Goal: Navigation & Orientation: Find specific page/section

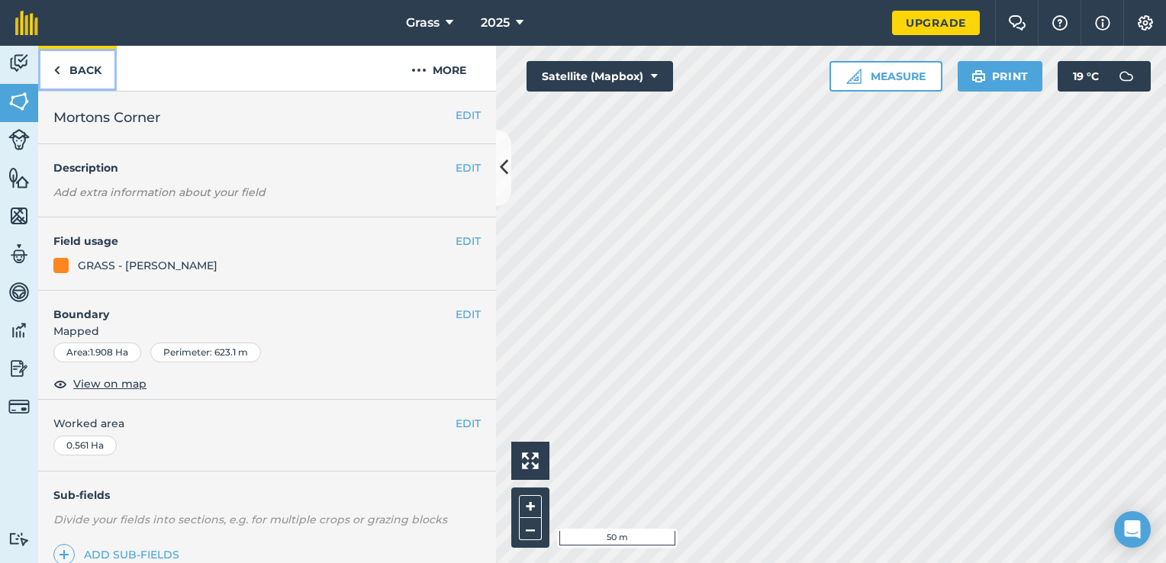
click at [98, 69] on link "Back" at bounding box center [77, 68] width 79 height 45
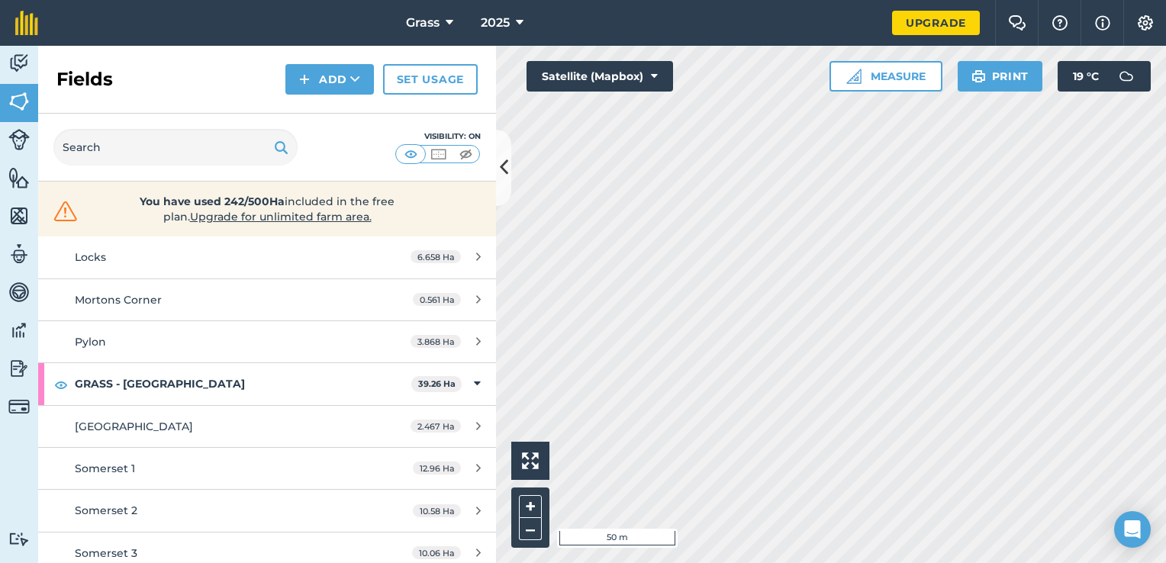
scroll to position [1344, 0]
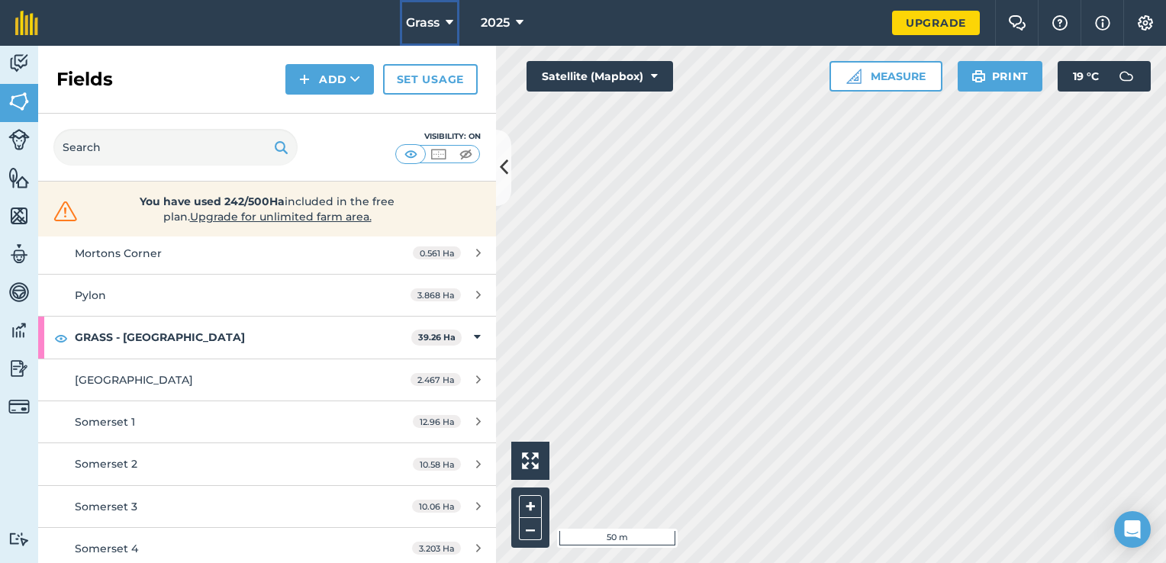
click at [451, 27] on icon at bounding box center [450, 23] width 8 height 18
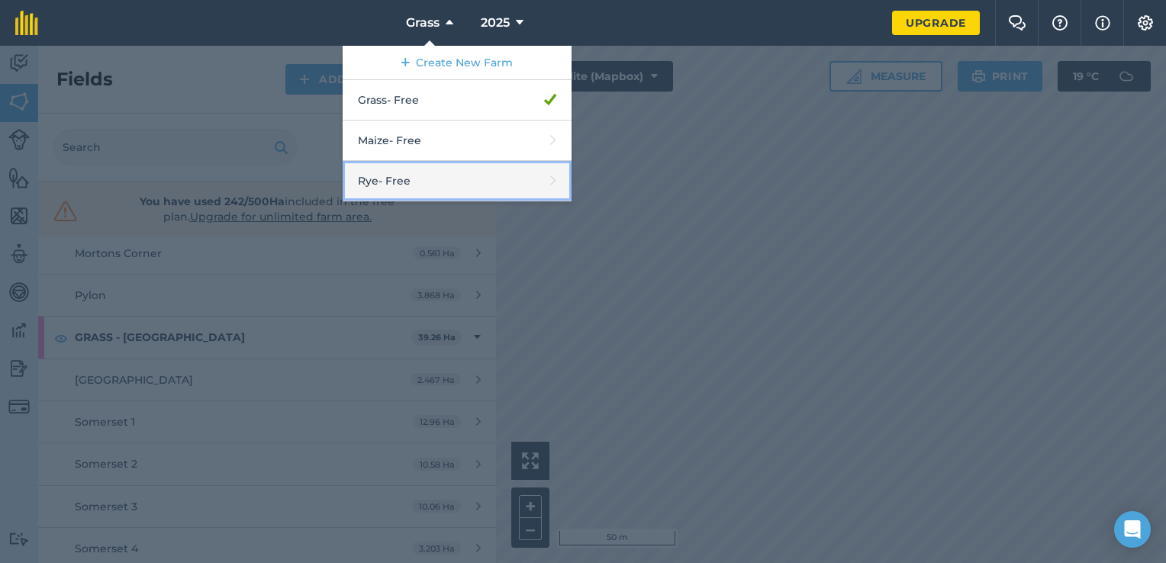
click at [434, 174] on link "Rye - Free" at bounding box center [457, 181] width 229 height 40
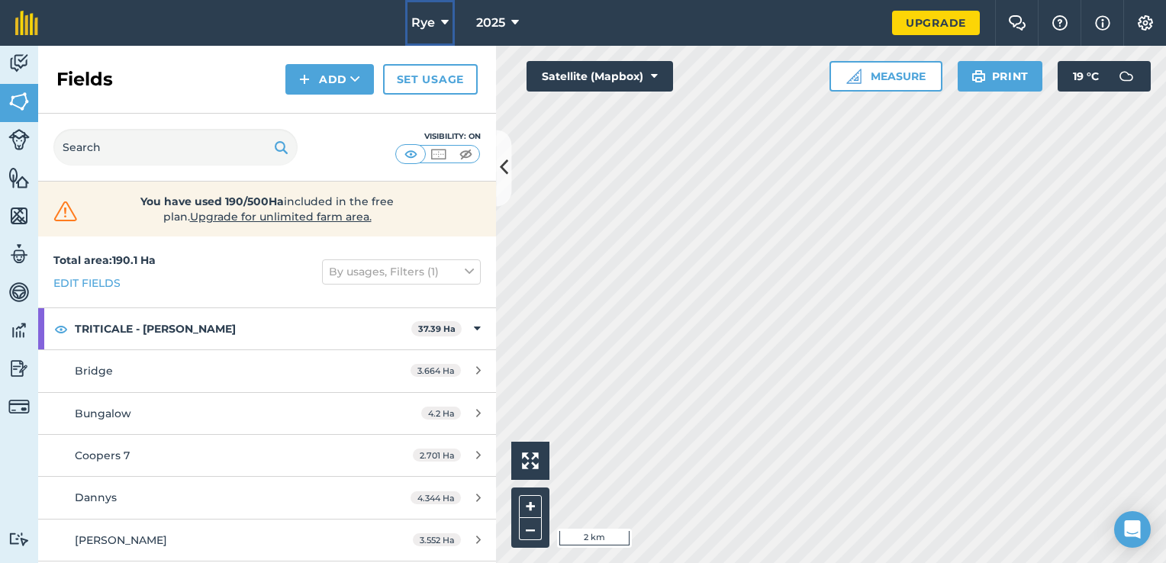
click at [450, 25] on button "Rye" at bounding box center [430, 23] width 50 height 46
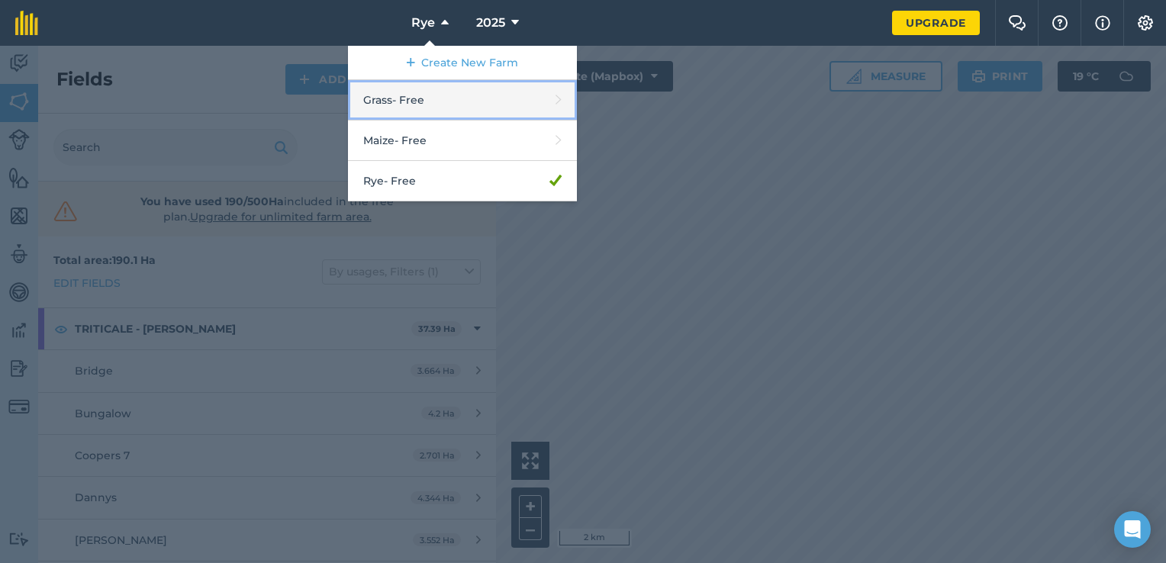
click at [452, 105] on link "Grass - Free" at bounding box center [462, 100] width 229 height 40
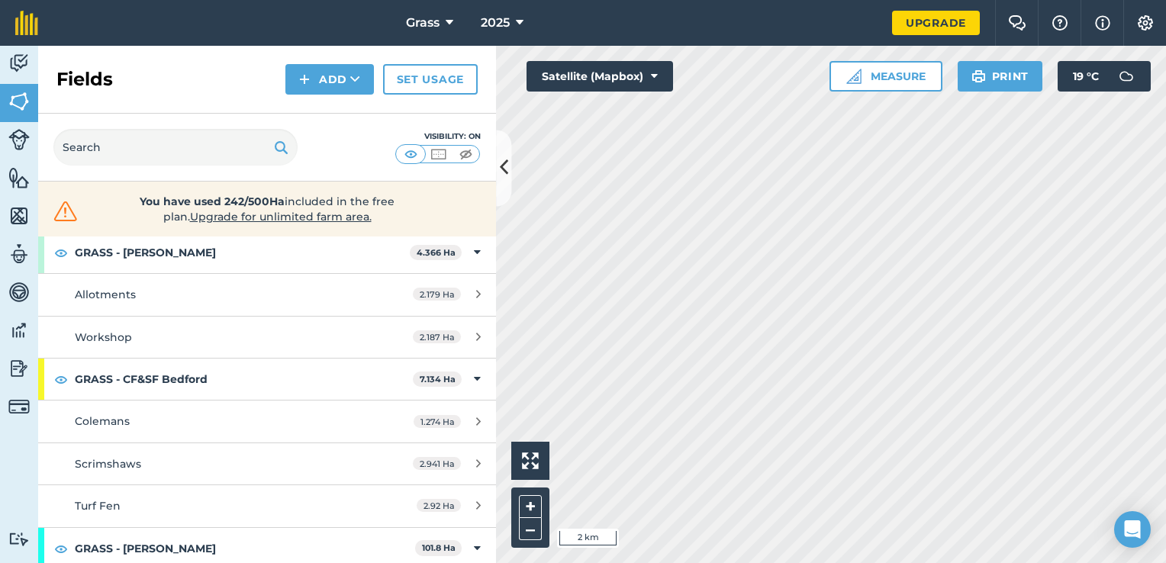
scroll to position [153, 0]
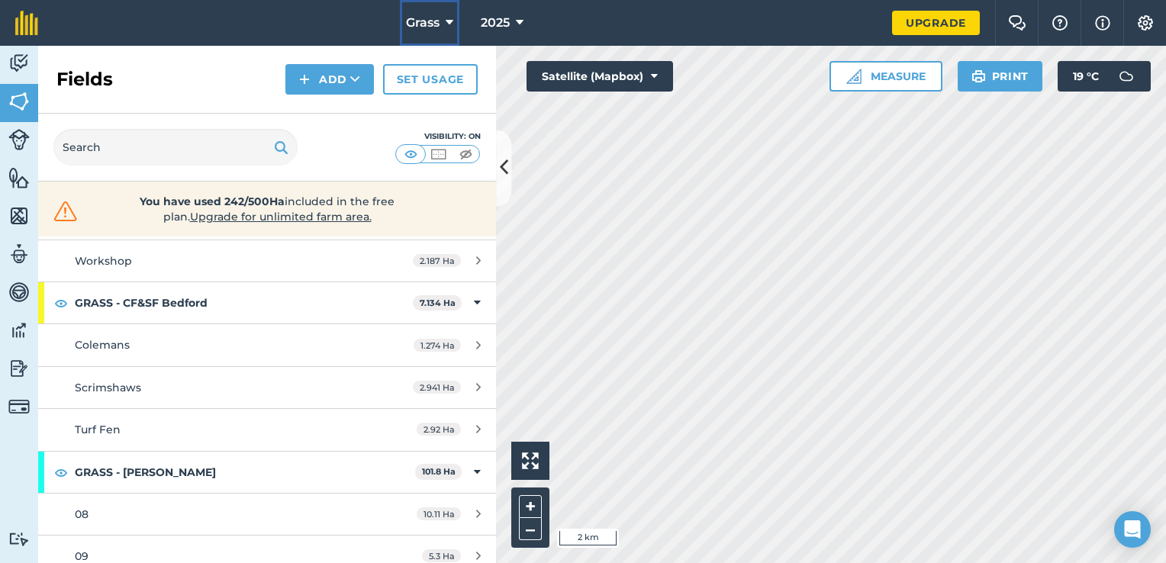
click at [447, 28] on icon at bounding box center [450, 23] width 8 height 18
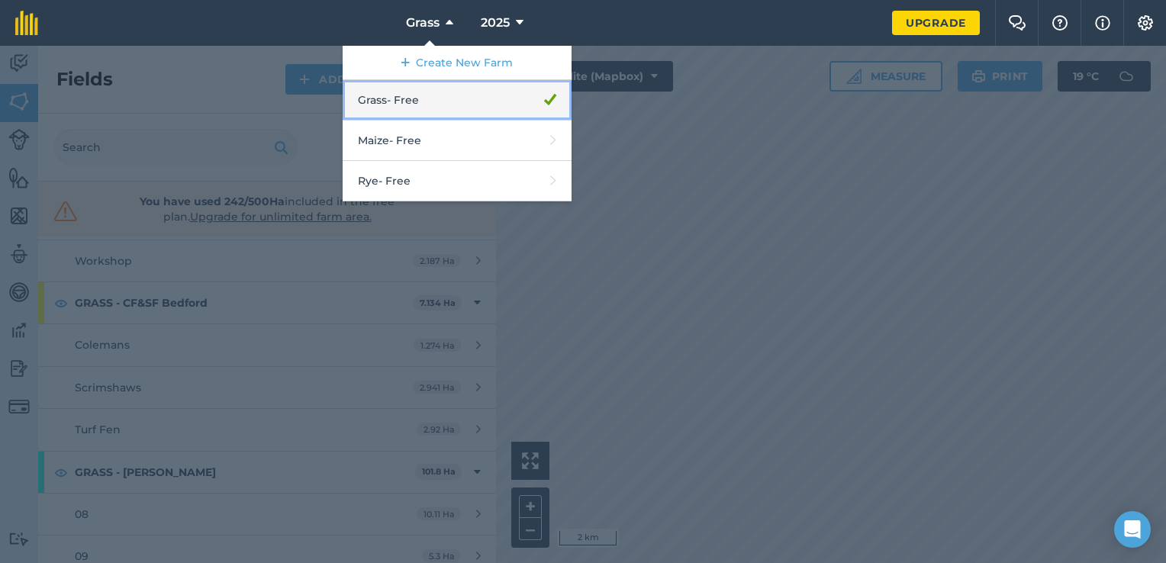
click at [428, 102] on link "Grass - Free" at bounding box center [457, 100] width 229 height 40
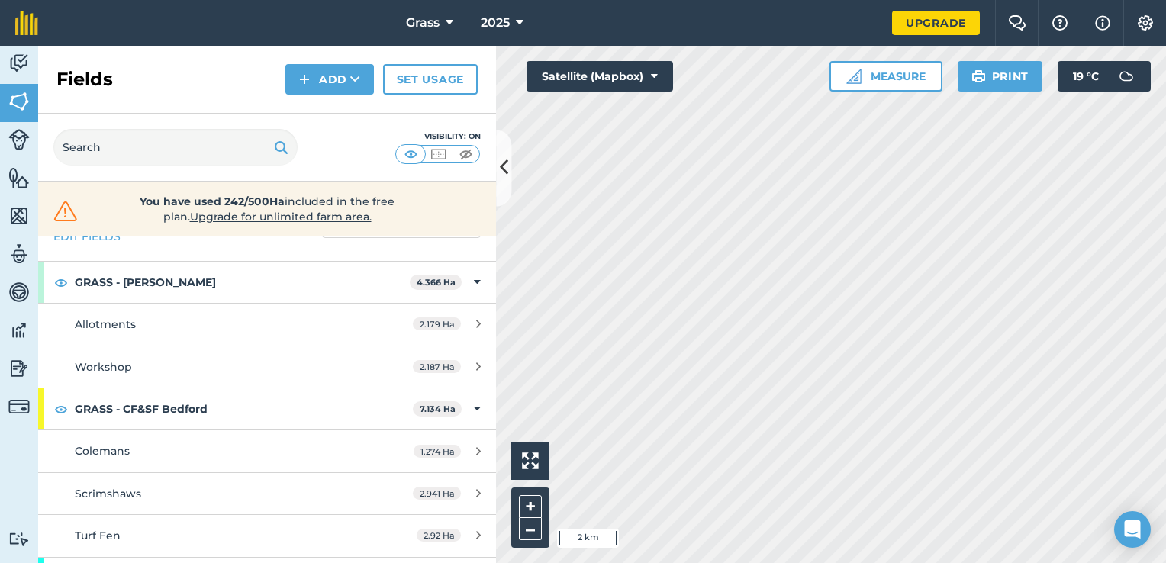
scroll to position [0, 0]
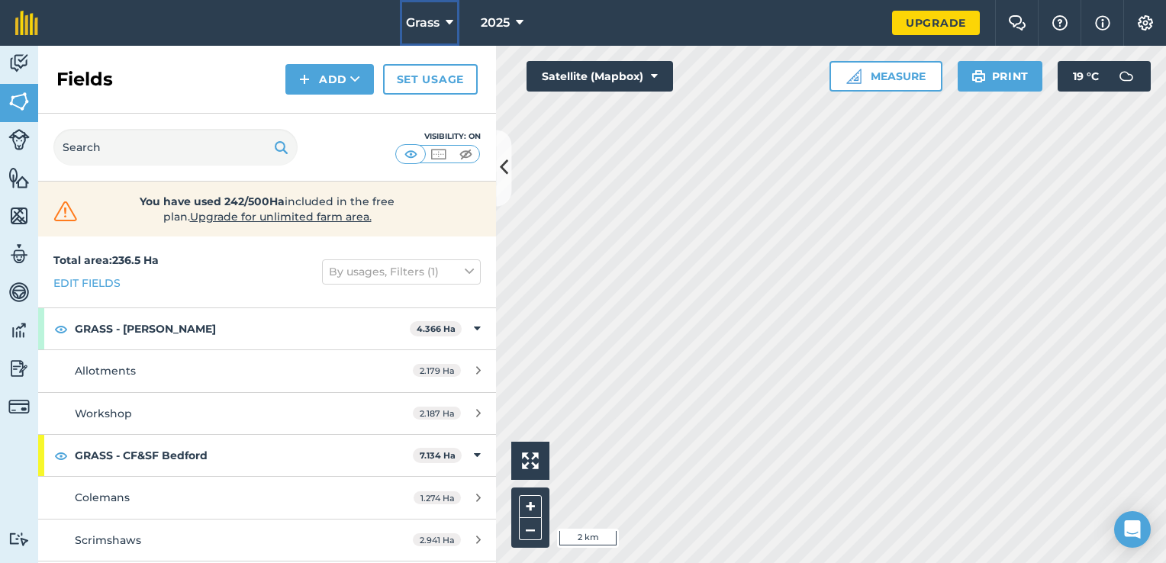
click at [452, 24] on icon at bounding box center [450, 23] width 8 height 18
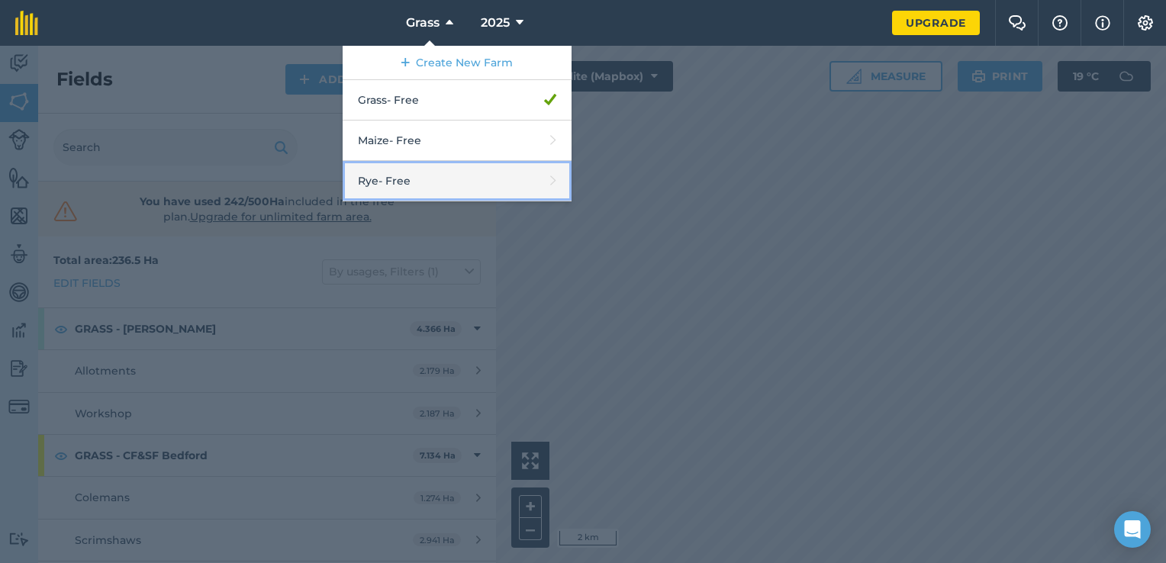
click at [447, 175] on link "Rye - Free" at bounding box center [457, 181] width 229 height 40
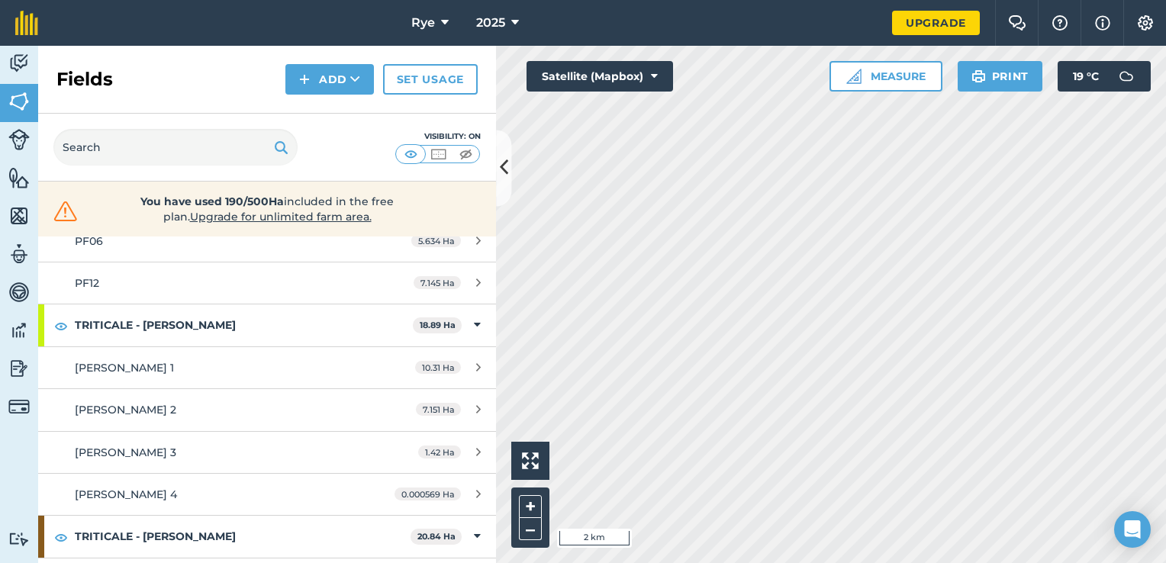
scroll to position [1218, 0]
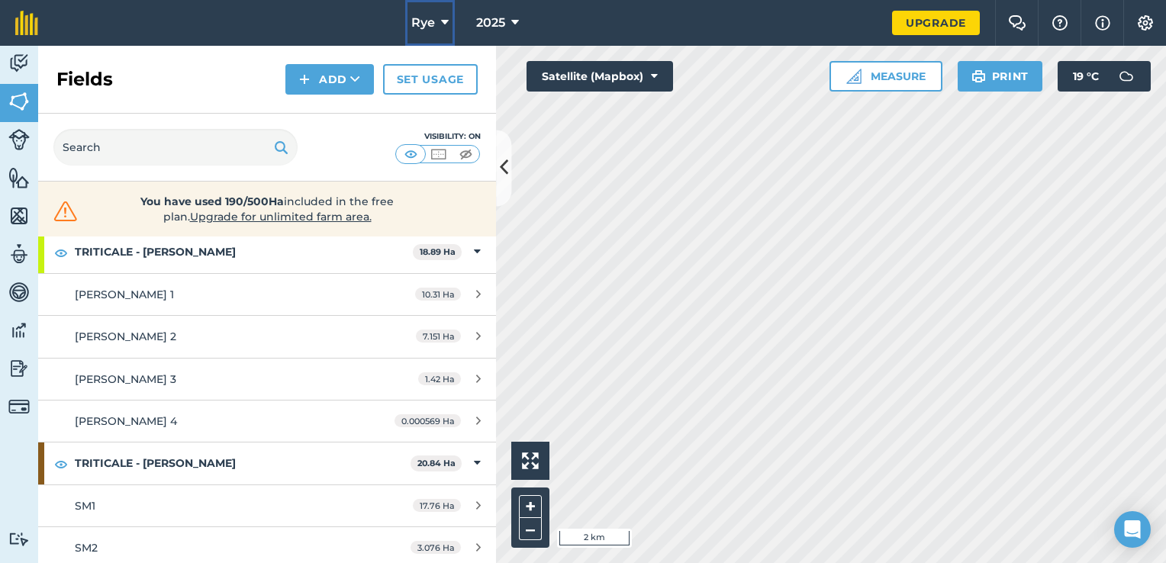
click at [449, 32] on button "Rye" at bounding box center [430, 23] width 50 height 46
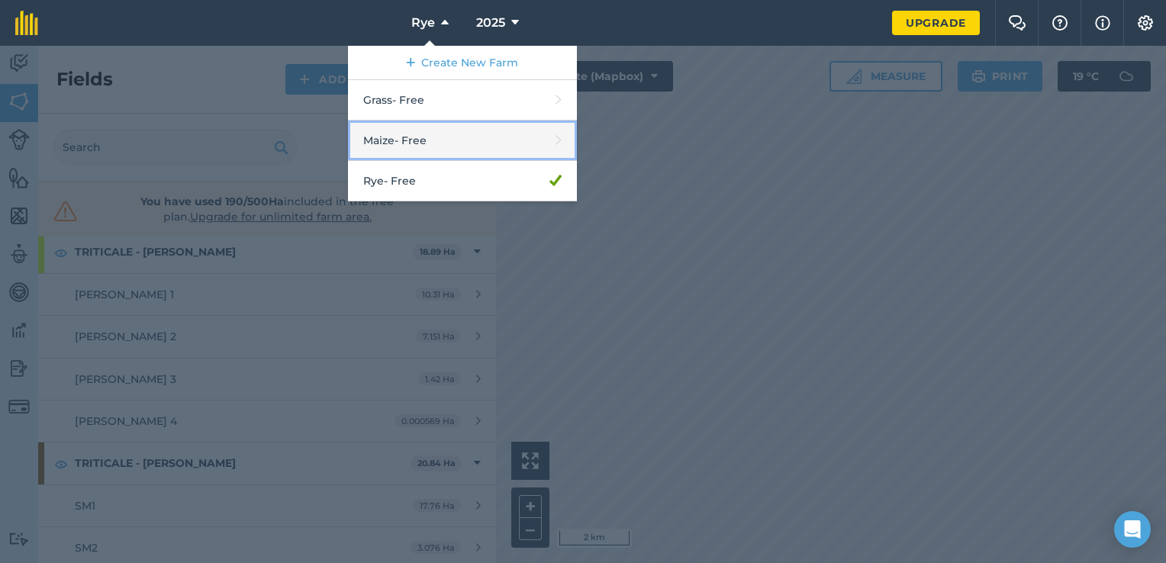
click at [413, 147] on link "Maize - Free" at bounding box center [462, 141] width 229 height 40
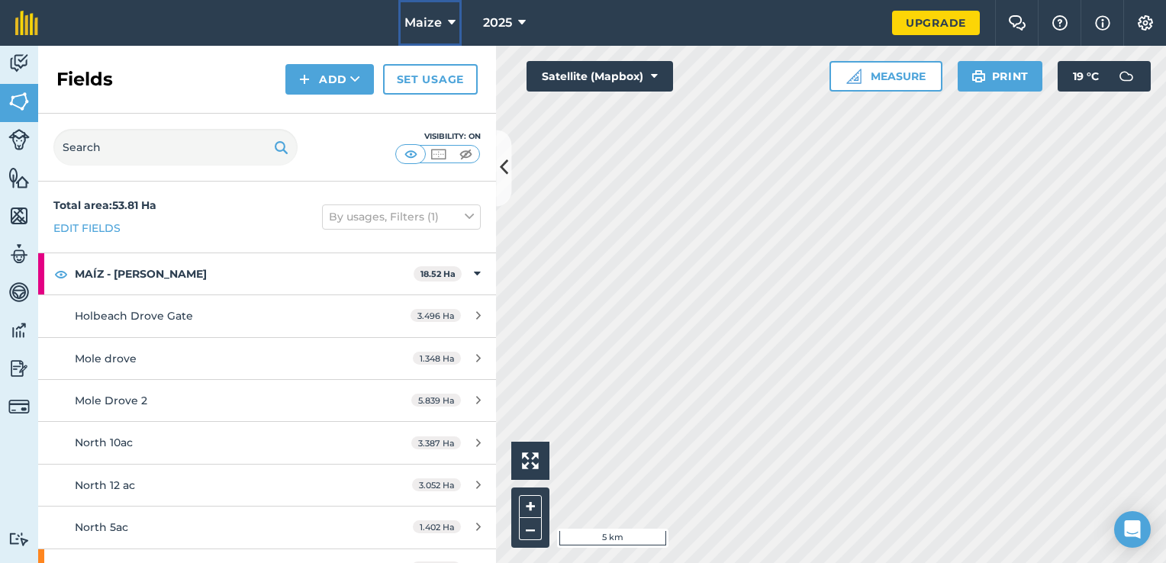
click at [437, 11] on button "Maize" at bounding box center [429, 23] width 63 height 46
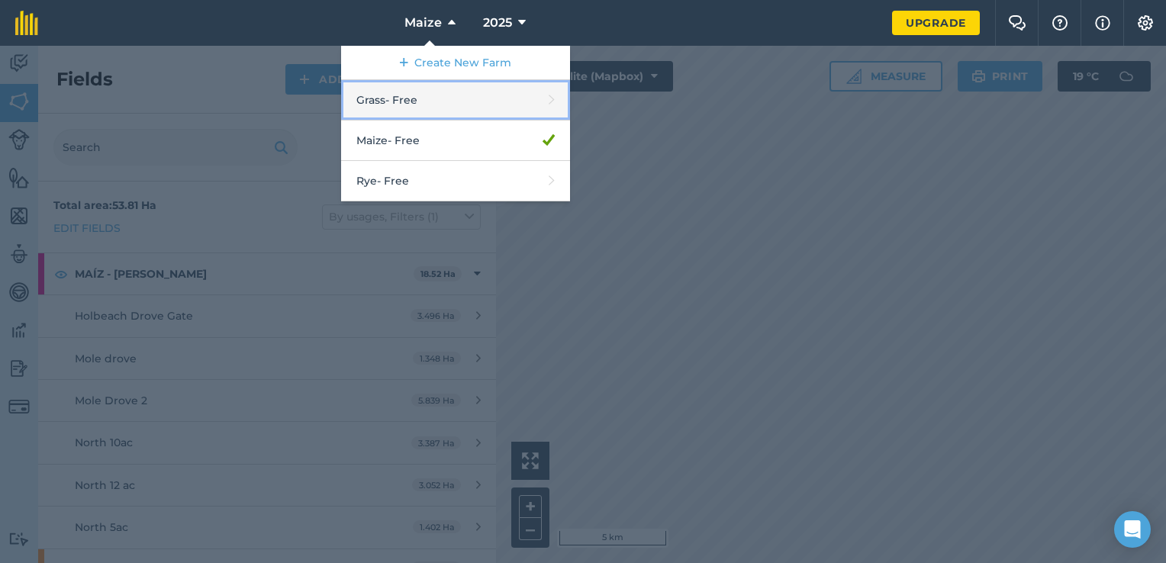
click at [428, 108] on link "Grass - Free" at bounding box center [455, 100] width 229 height 40
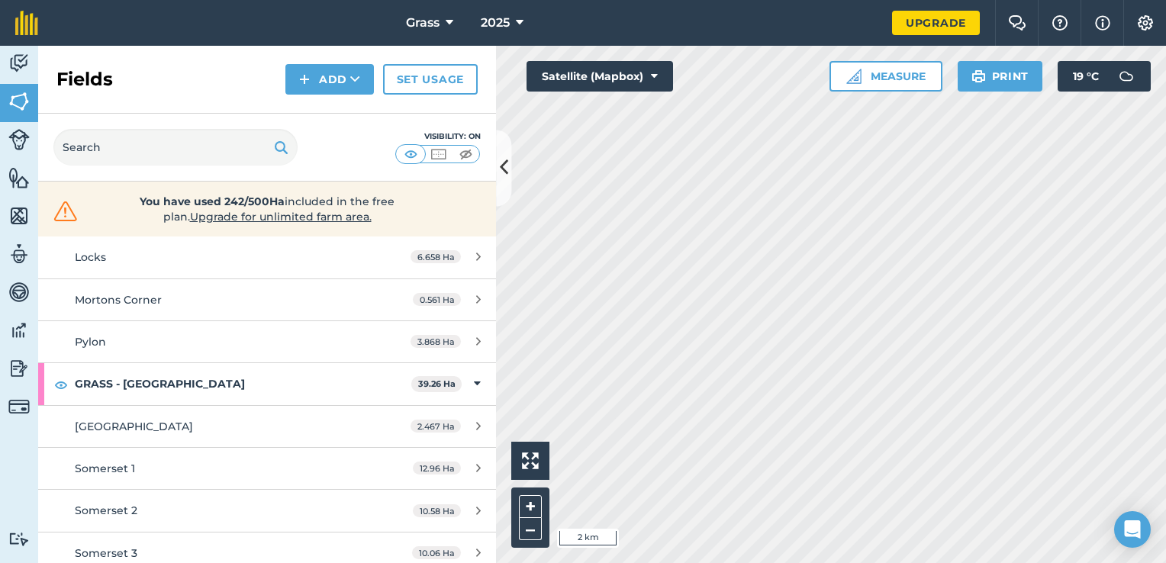
scroll to position [1344, 0]
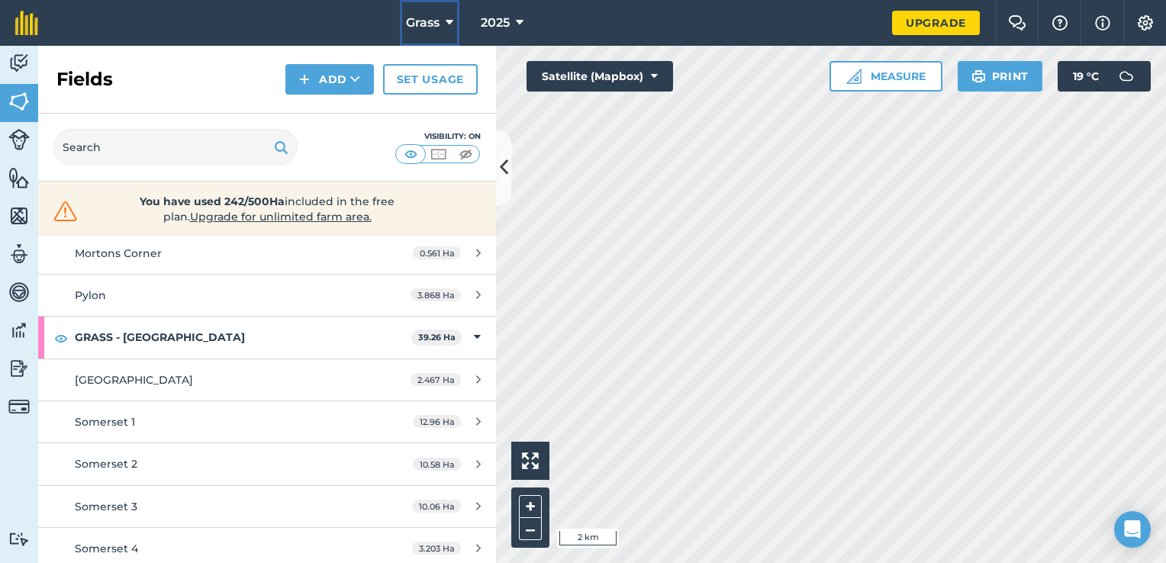
click at [452, 23] on icon at bounding box center [450, 23] width 8 height 18
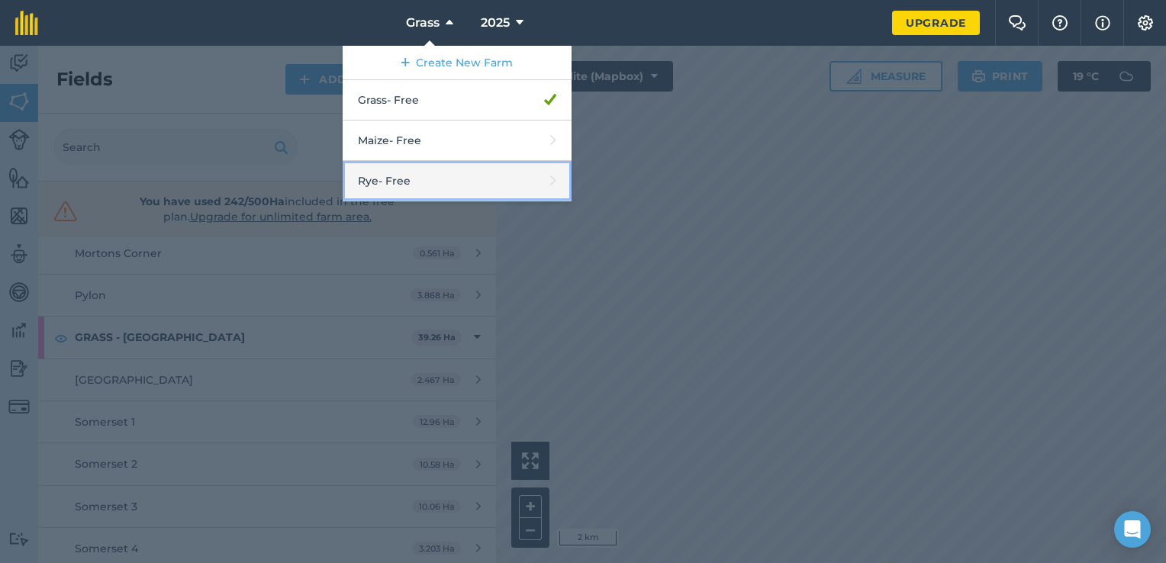
click at [464, 182] on link "Rye - Free" at bounding box center [457, 181] width 229 height 40
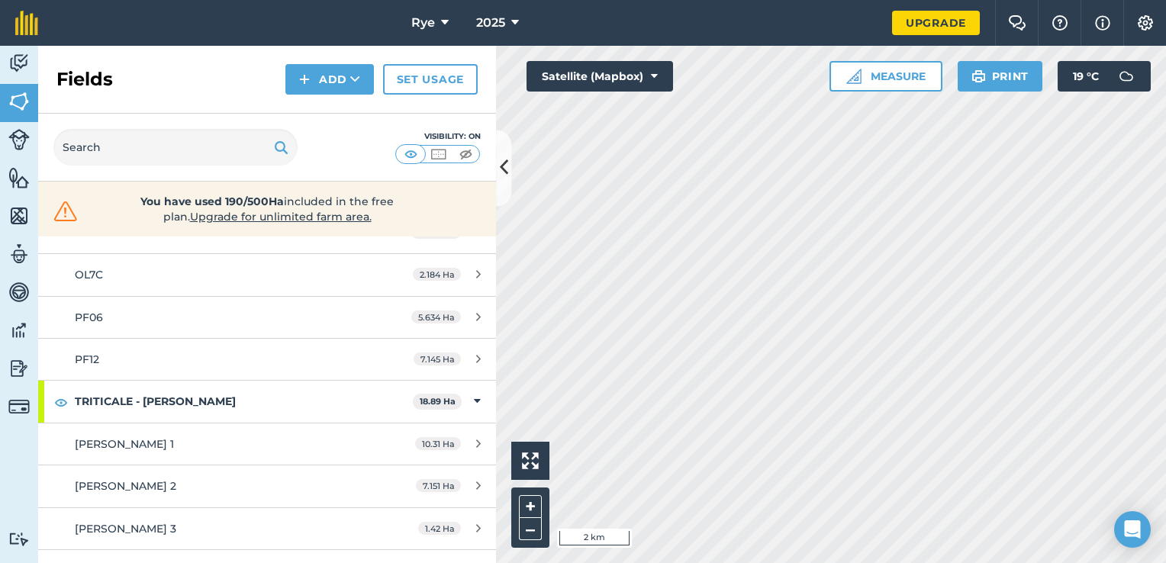
scroll to position [1218, 0]
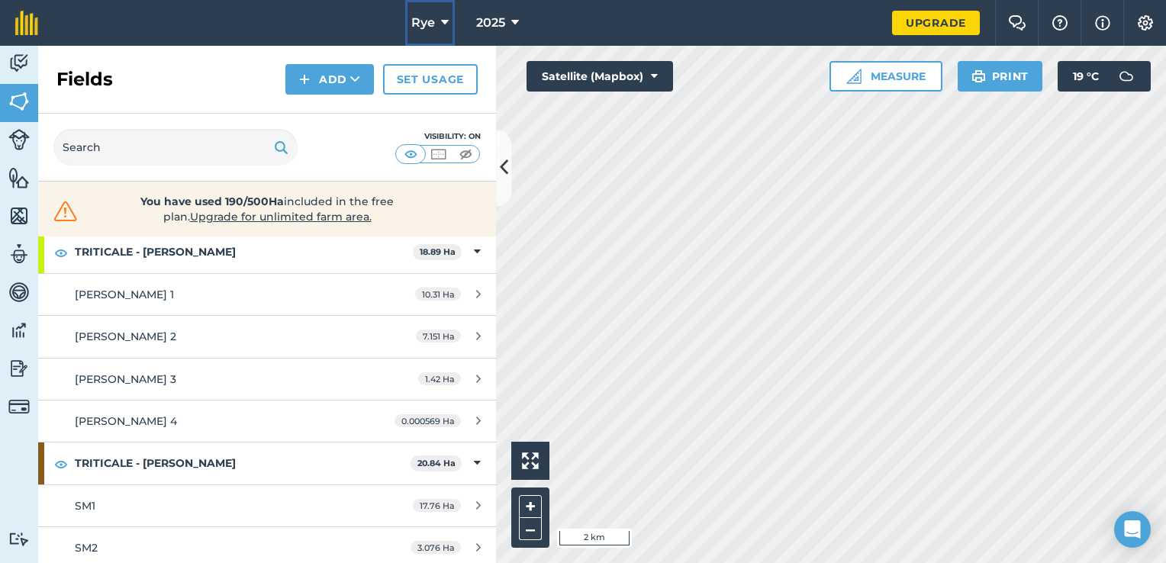
click at [430, 25] on span "Rye" at bounding box center [423, 23] width 24 height 18
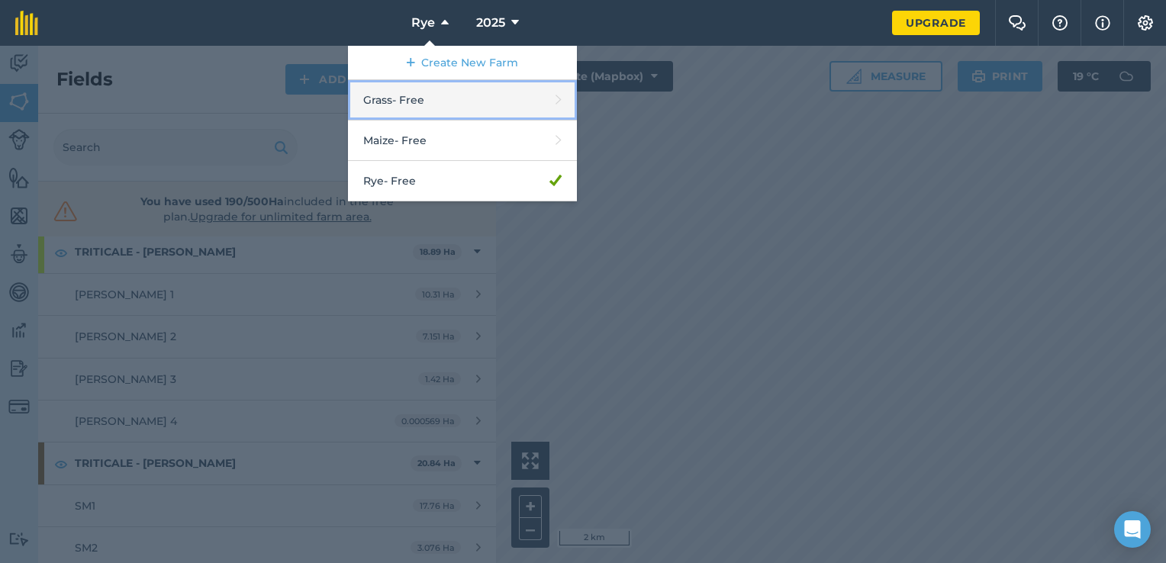
click at [449, 106] on link "Grass - Free" at bounding box center [462, 100] width 229 height 40
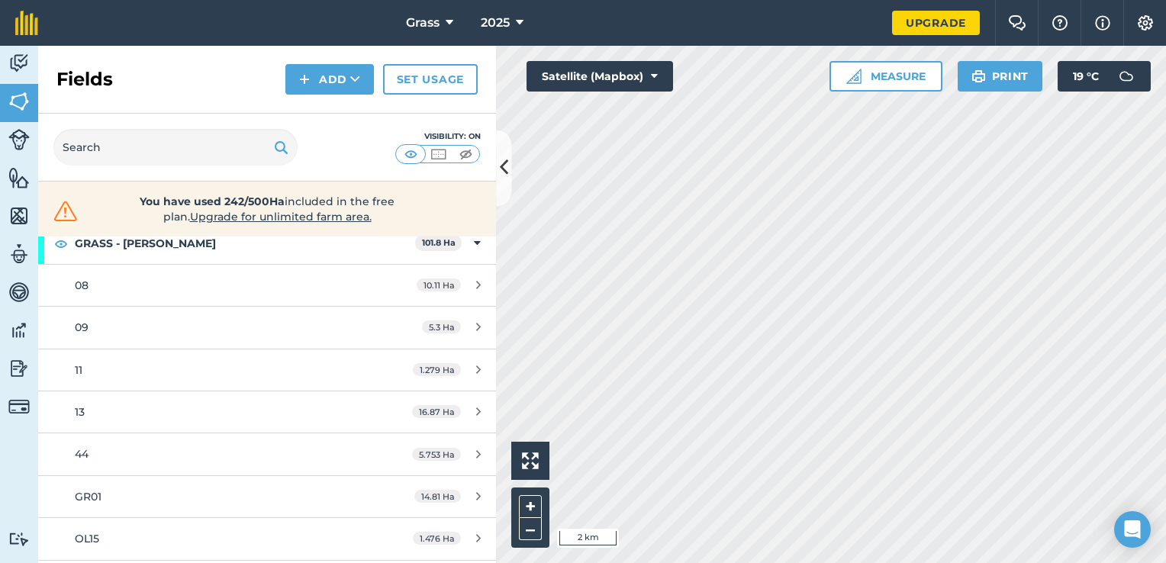
scroll to position [229, 0]
